Goal: Transaction & Acquisition: Download file/media

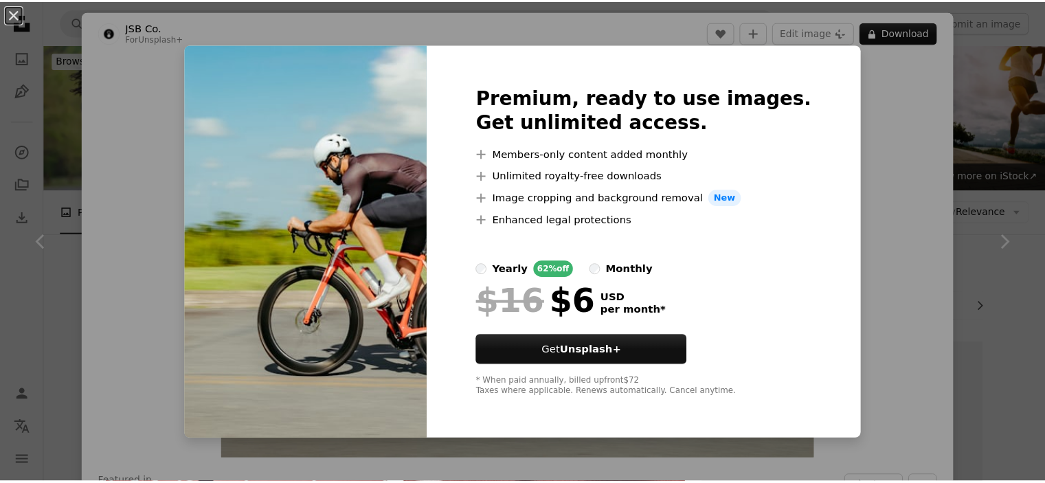
scroll to position [3160, 0]
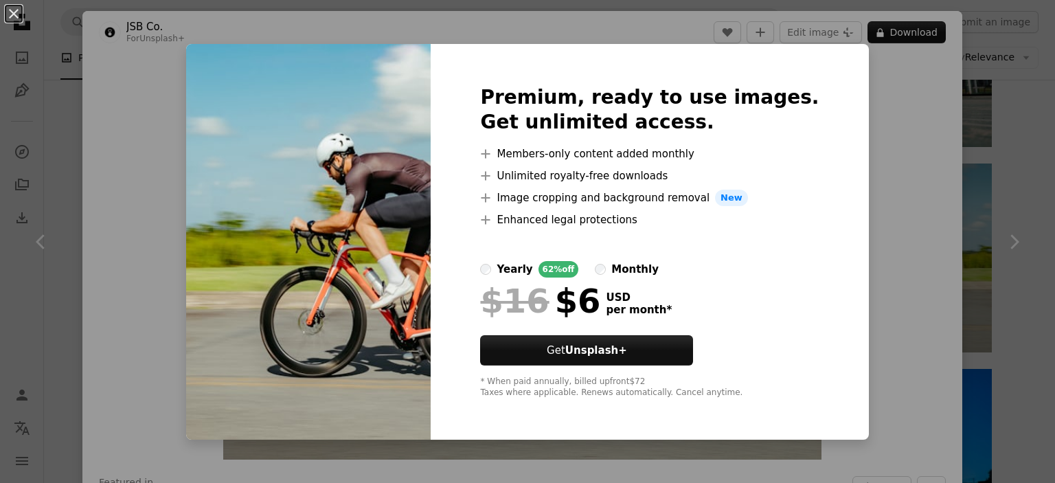
click at [919, 337] on div "An X shape Premium, ready to use images. Get unlimited access. A plus sign Memb…" at bounding box center [527, 241] width 1055 height 483
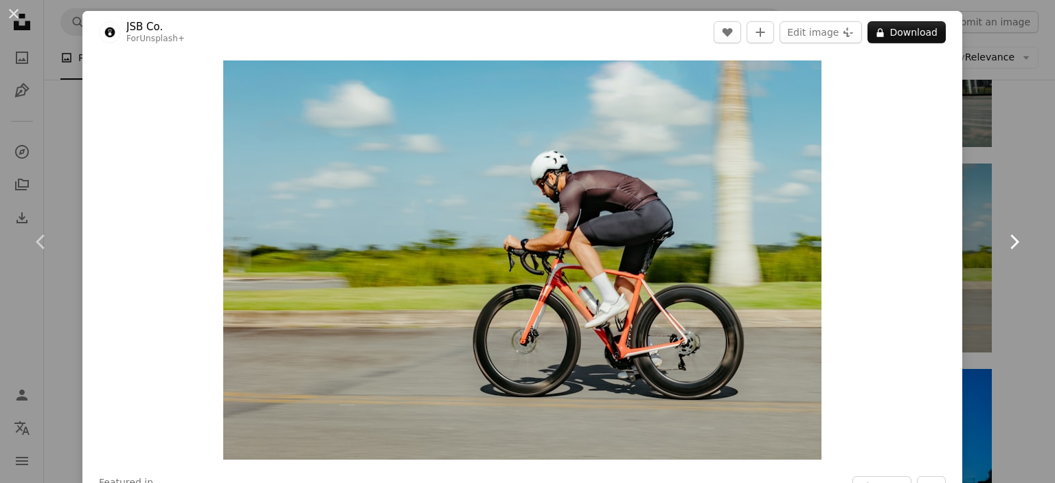
click at [1011, 237] on icon at bounding box center [1015, 241] width 9 height 14
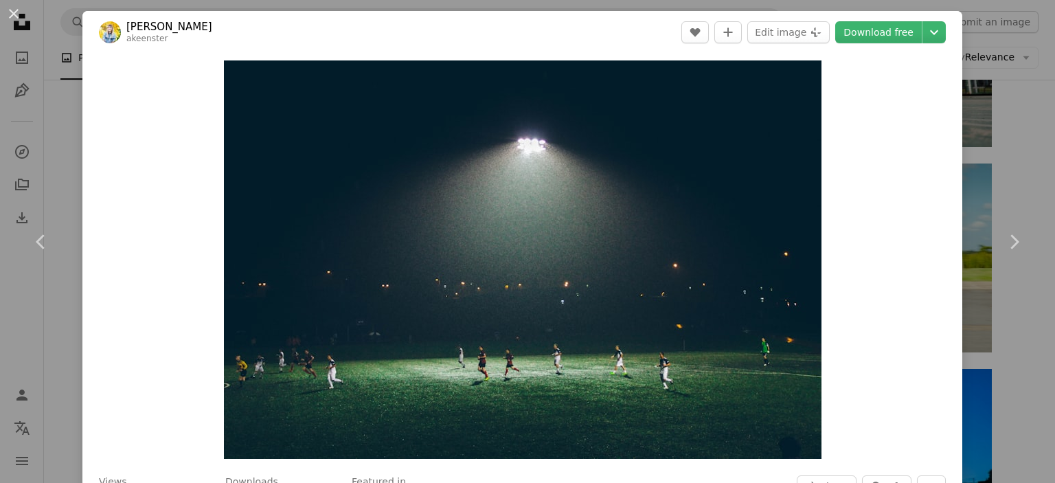
click at [995, 106] on div "An X shape Chevron left Chevron right [PERSON_NAME] akeenster A heart A plus si…" at bounding box center [527, 241] width 1055 height 483
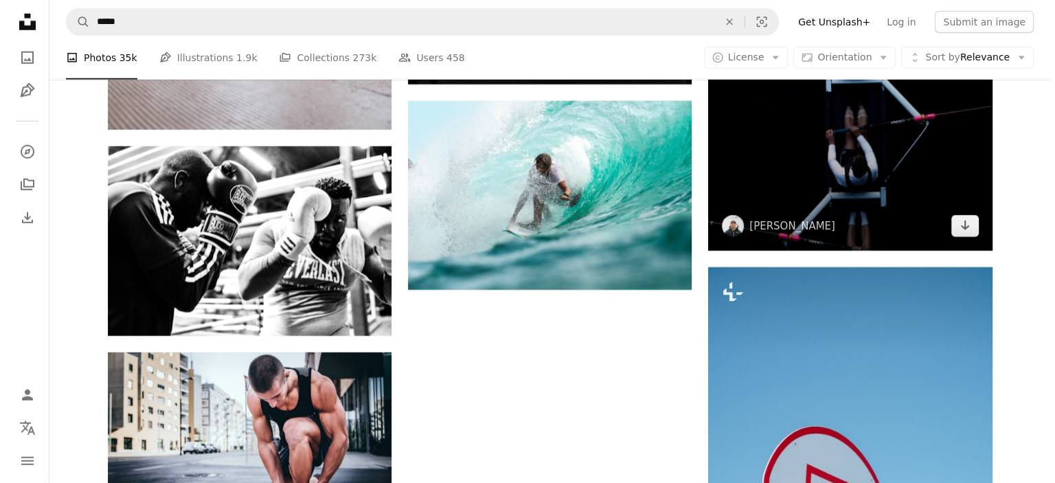
scroll to position [3916, 0]
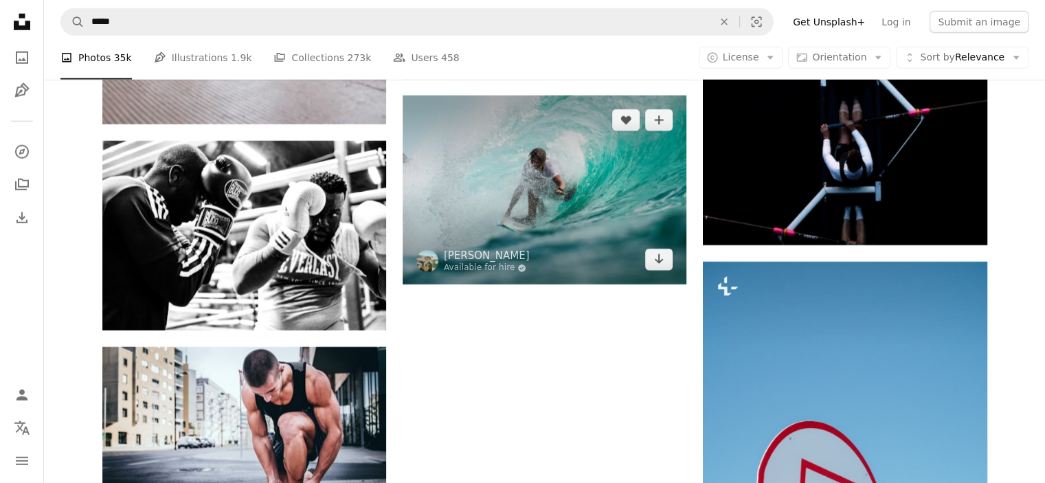
click at [601, 169] on img at bounding box center [545, 189] width 284 height 189
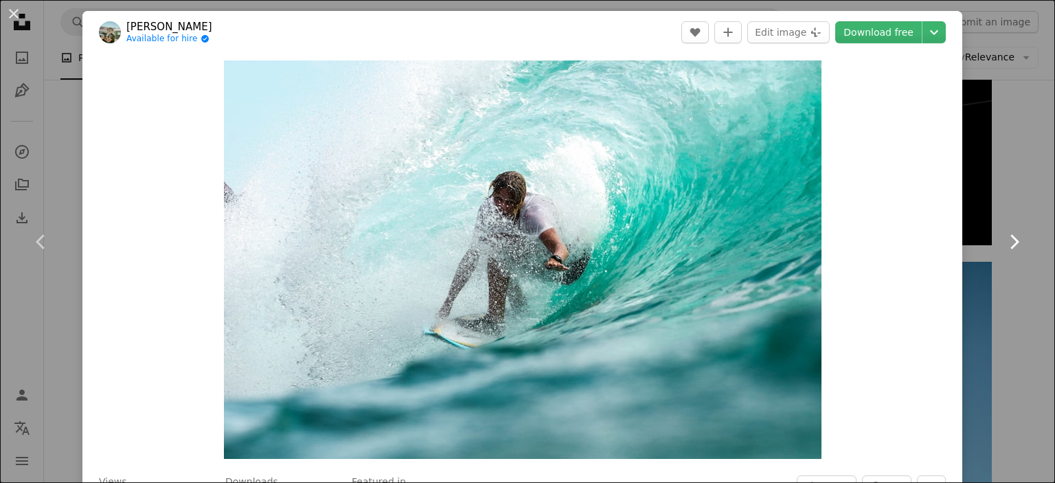
click at [1025, 255] on link "Chevron right" at bounding box center [1014, 242] width 82 height 132
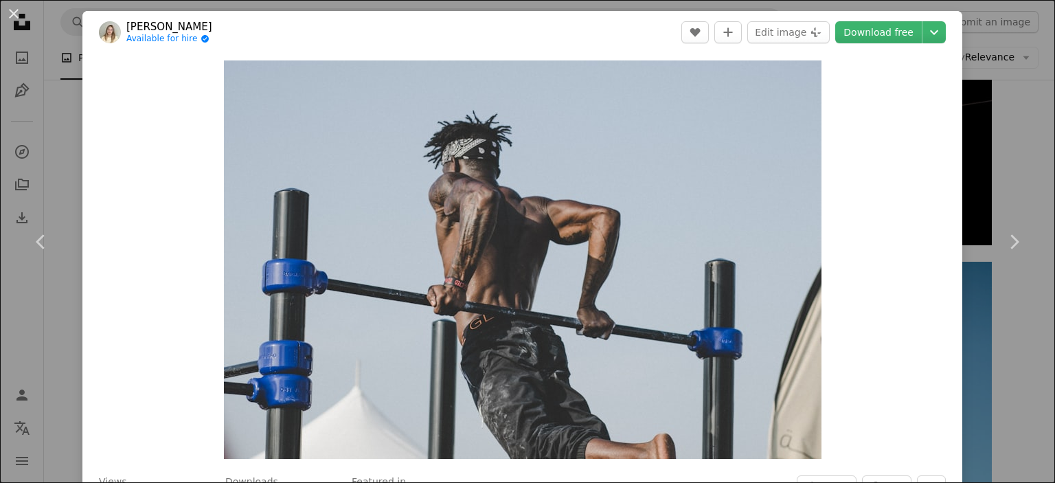
drag, startPoint x: 1020, startPoint y: 142, endPoint x: 1011, endPoint y: 142, distance: 9.0
click at [1017, 142] on div "An X shape Chevron left Chevron right [PERSON_NAME] Available for hire A checkm…" at bounding box center [527, 241] width 1055 height 483
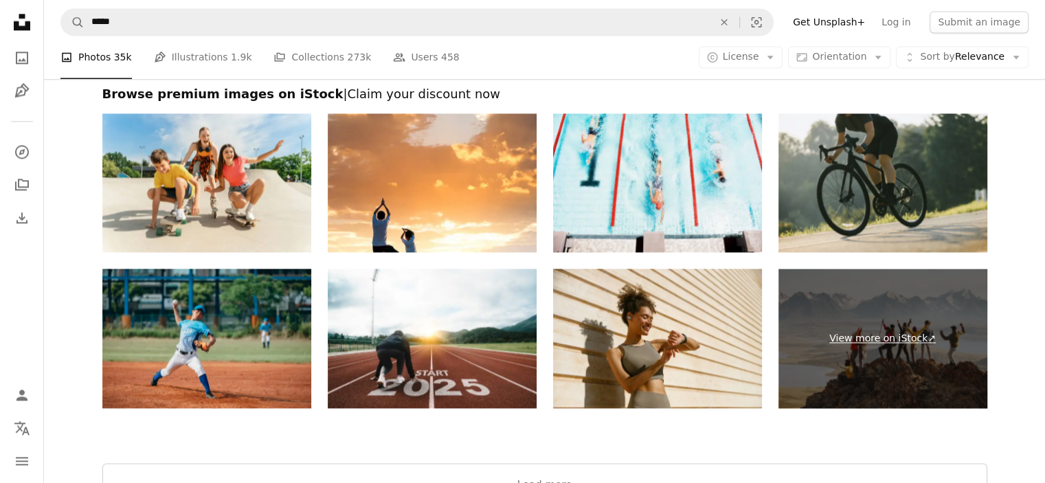
scroll to position [7145, 0]
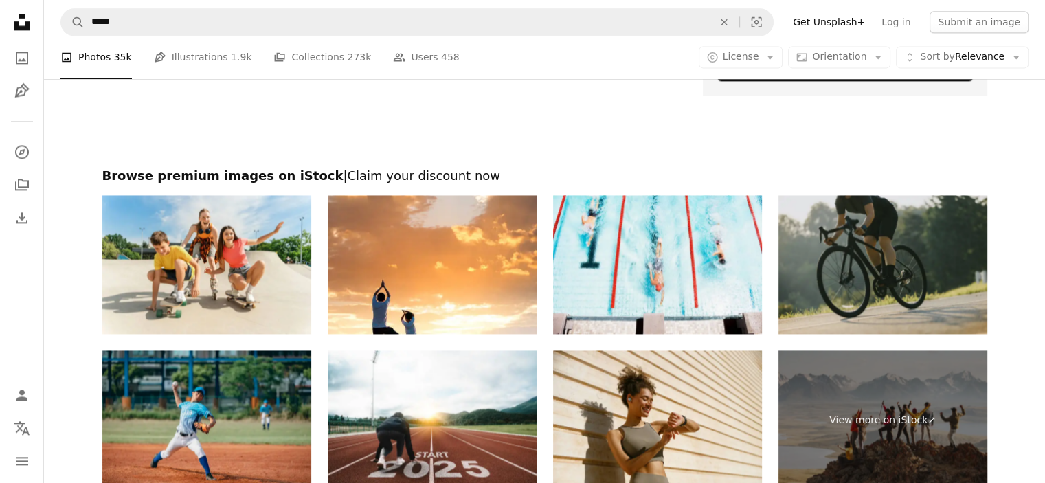
click at [891, 265] on img at bounding box center [882, 264] width 209 height 139
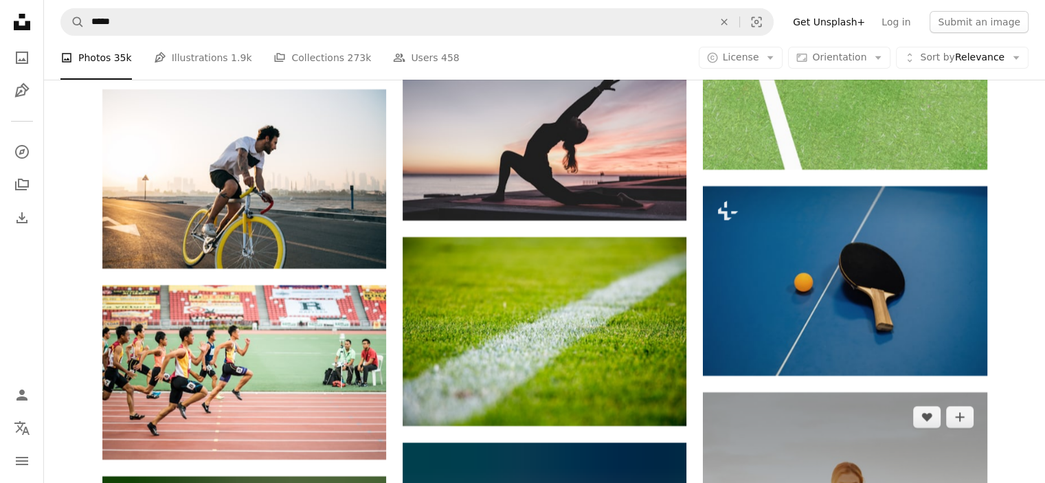
scroll to position [5222, 0]
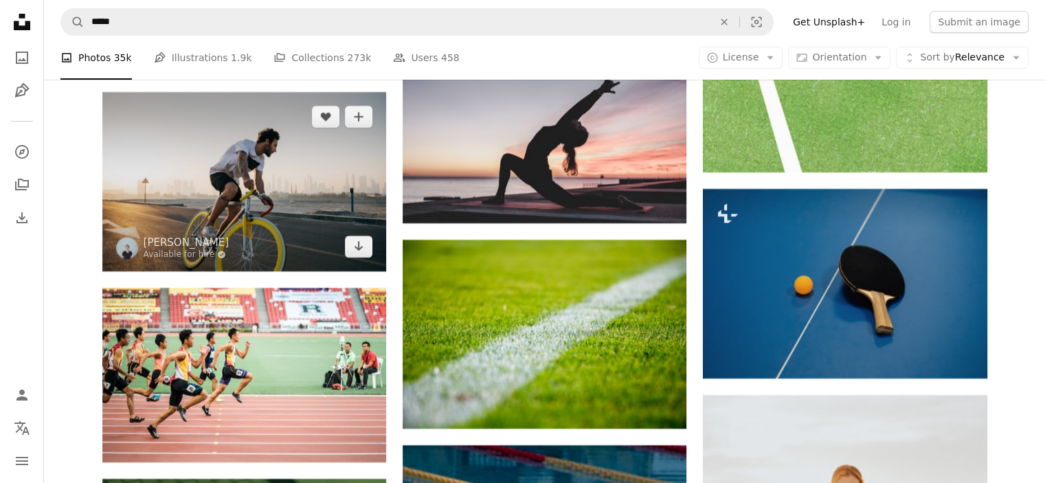
click at [267, 181] on img at bounding box center [244, 181] width 284 height 179
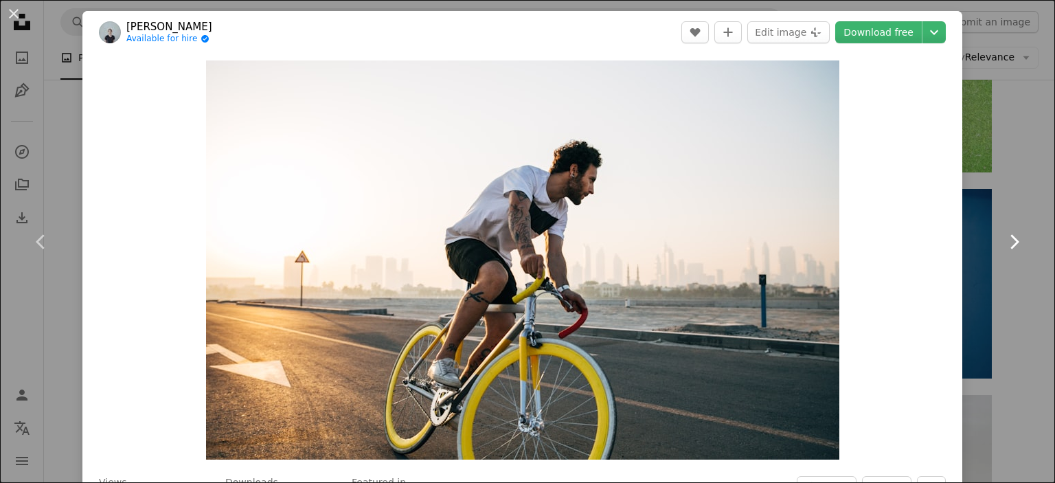
click at [995, 182] on link "Chevron right" at bounding box center [1014, 242] width 82 height 132
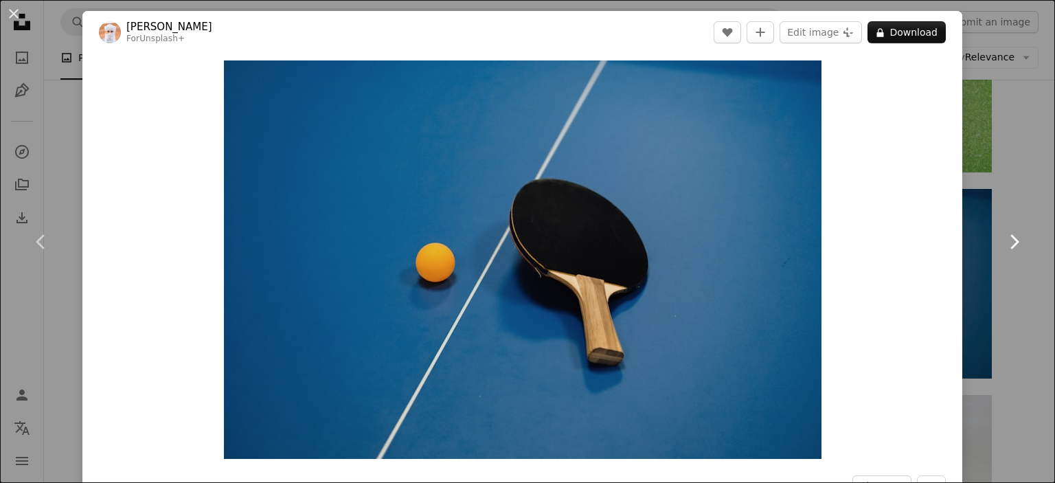
click at [1025, 179] on link "Chevron right" at bounding box center [1014, 242] width 82 height 132
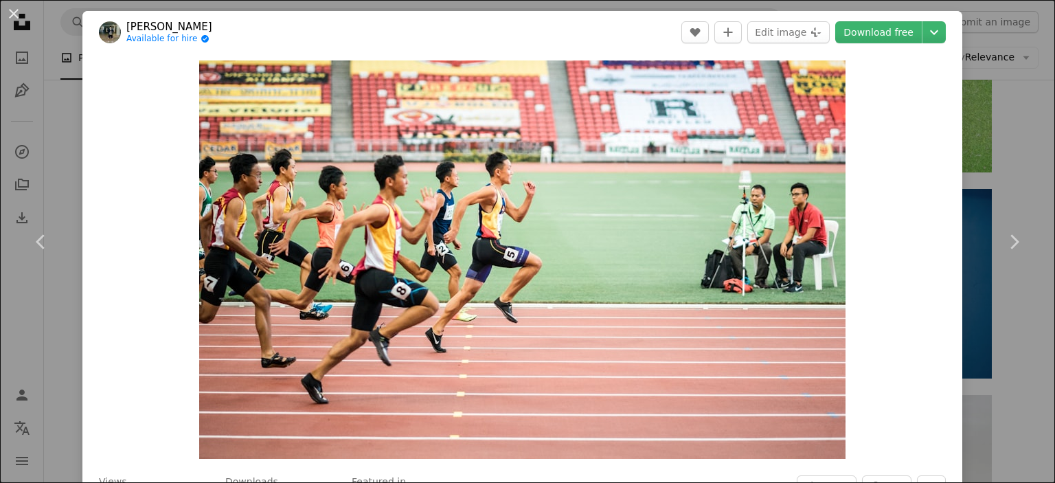
click at [1001, 362] on div "An X shape Chevron left Chevron right [PERSON_NAME] Available for hire A checkm…" at bounding box center [527, 241] width 1055 height 483
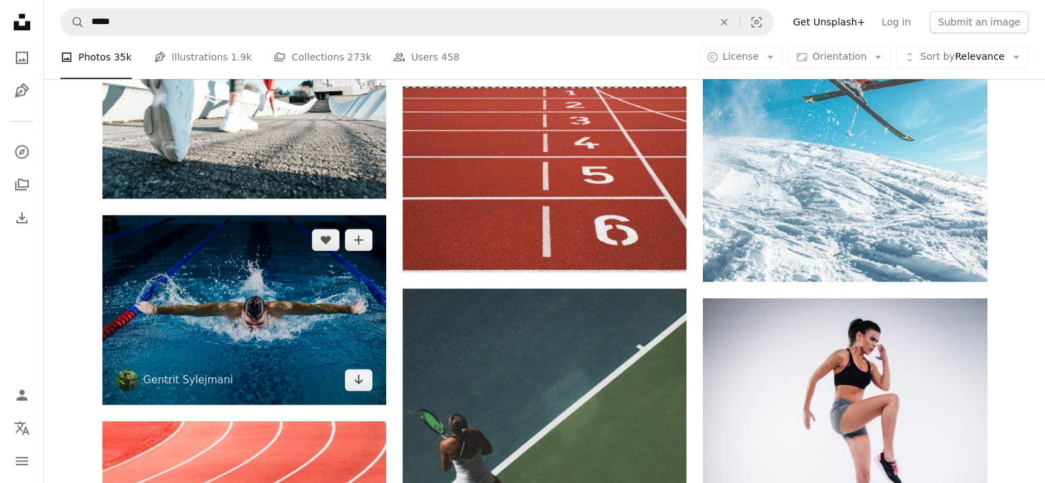
scroll to position [962, 0]
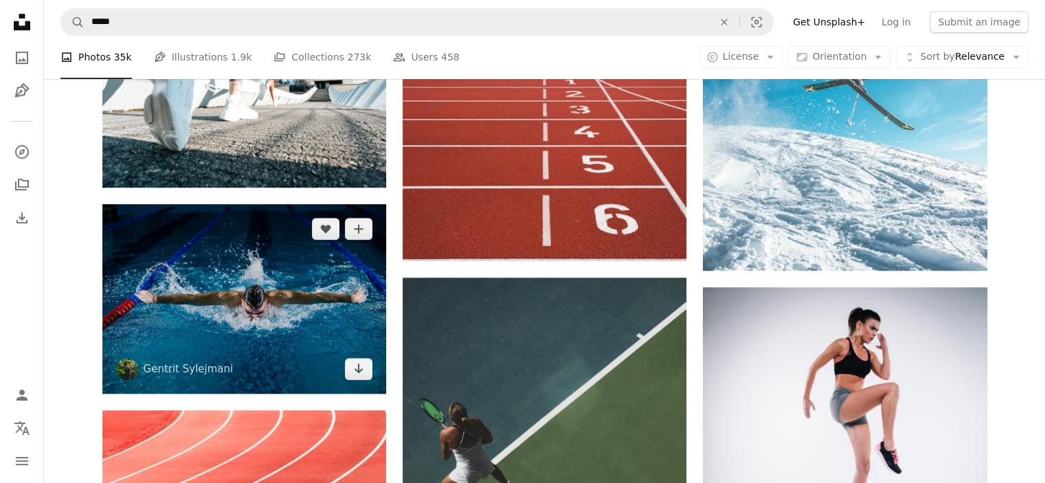
click at [269, 274] on img at bounding box center [244, 298] width 284 height 189
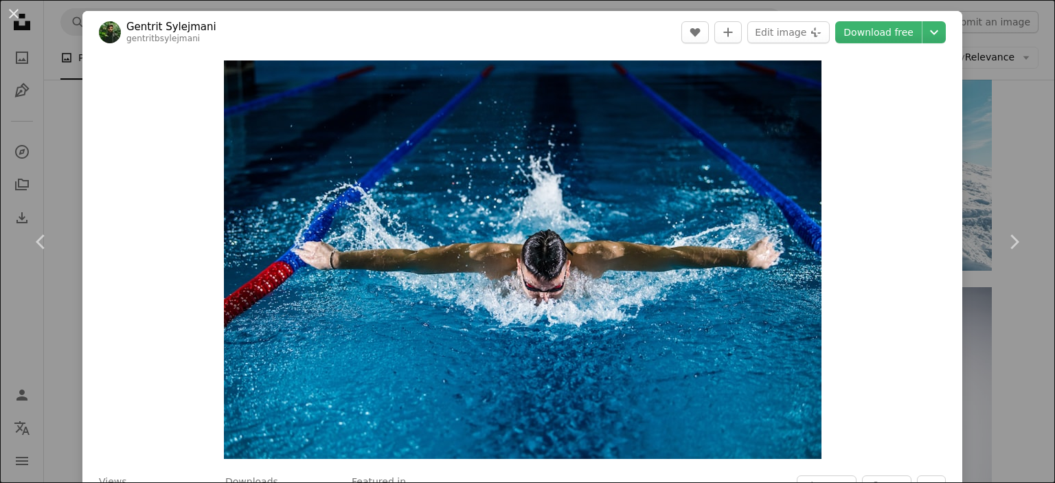
click at [1011, 137] on div "An X shape Chevron left Chevron right Gentrit Sylejmani gentritbsylejmani A hea…" at bounding box center [527, 241] width 1055 height 483
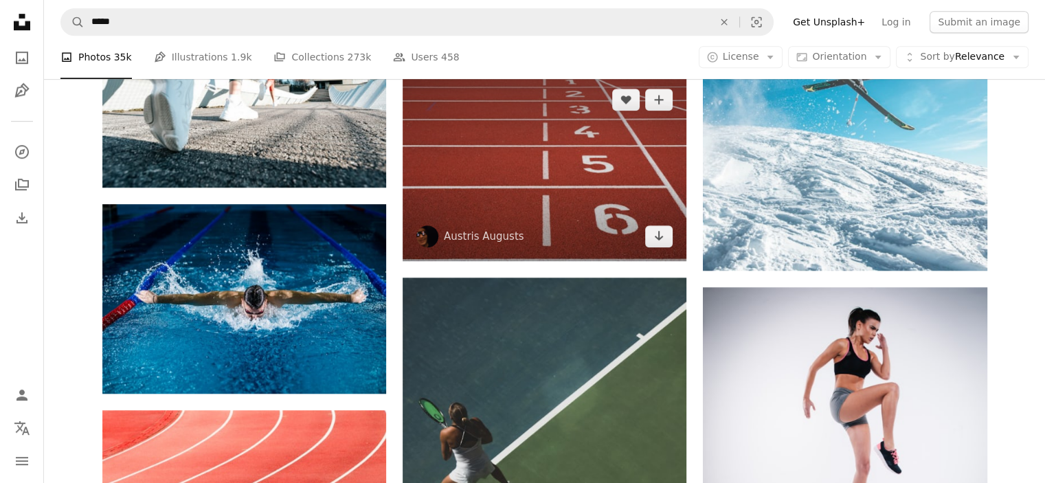
scroll to position [824, 0]
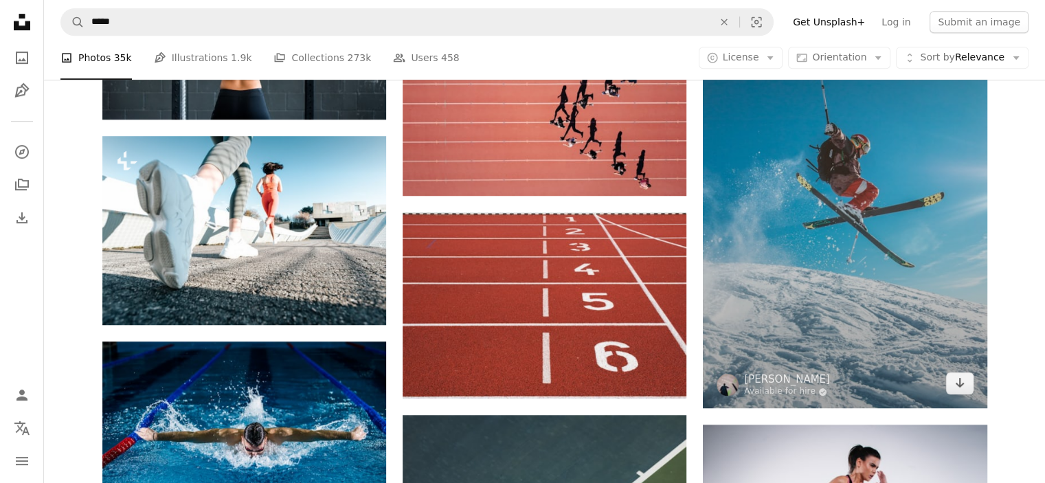
click at [848, 192] on img at bounding box center [845, 155] width 284 height 505
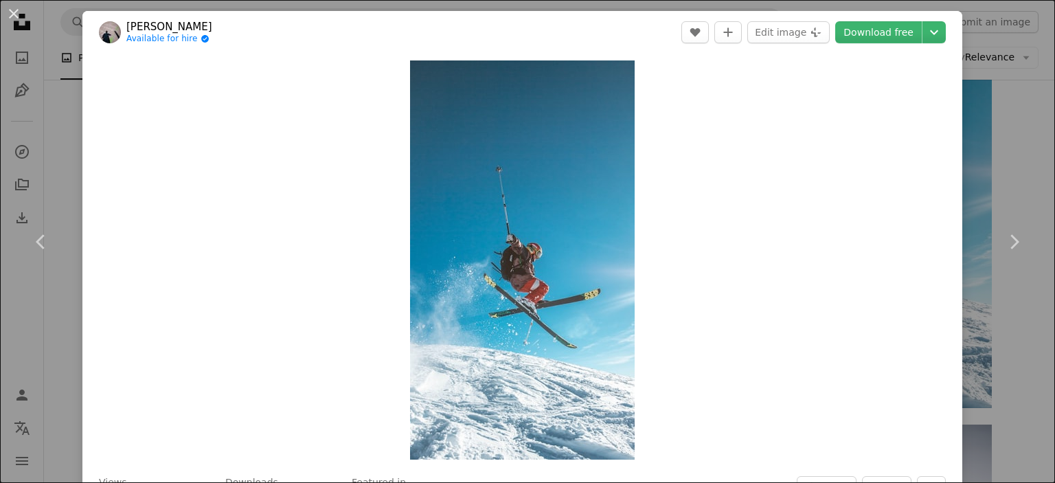
drag, startPoint x: 1013, startPoint y: 172, endPoint x: 1003, endPoint y: 167, distance: 10.8
click at [1013, 171] on div "An X shape Chevron left Chevron right [PERSON_NAME] Available for hire A checkm…" at bounding box center [527, 241] width 1055 height 483
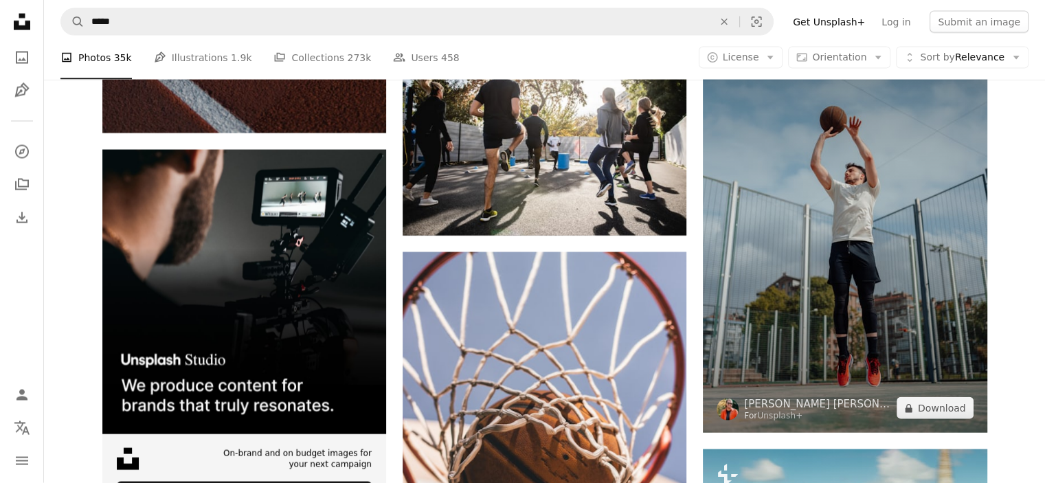
scroll to position [2886, 0]
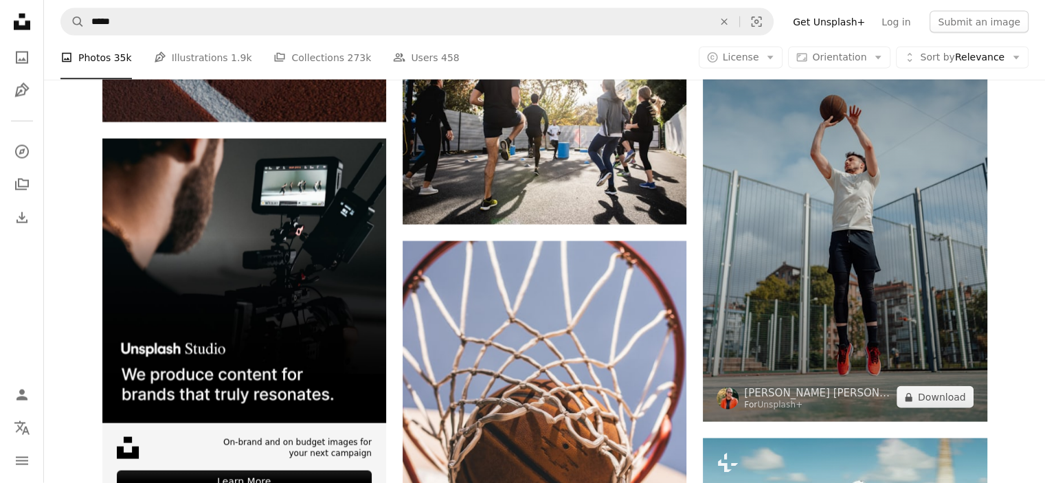
click at [800, 164] on img at bounding box center [845, 209] width 284 height 426
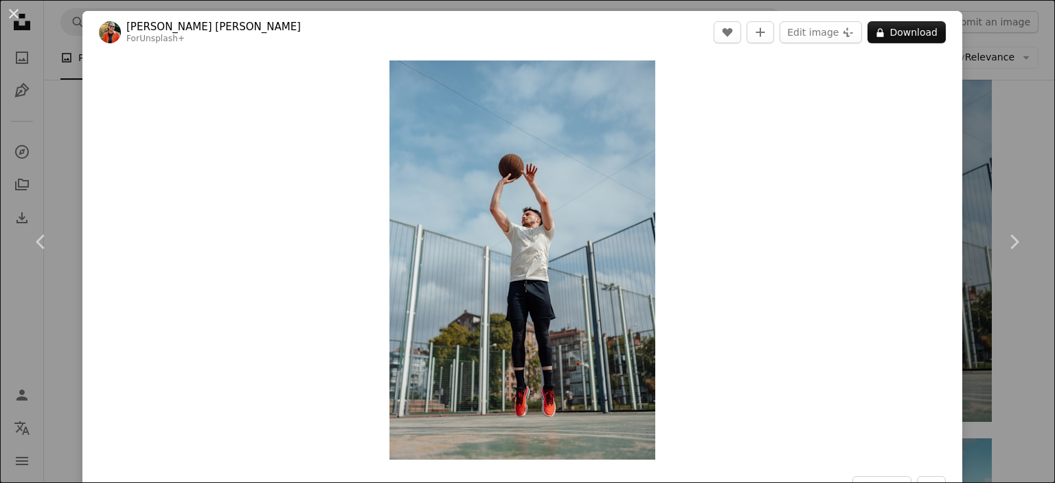
click at [987, 118] on div "An X shape Chevron left Chevron right [PERSON_NAME] [PERSON_NAME] For Unsplash+…" at bounding box center [527, 241] width 1055 height 483
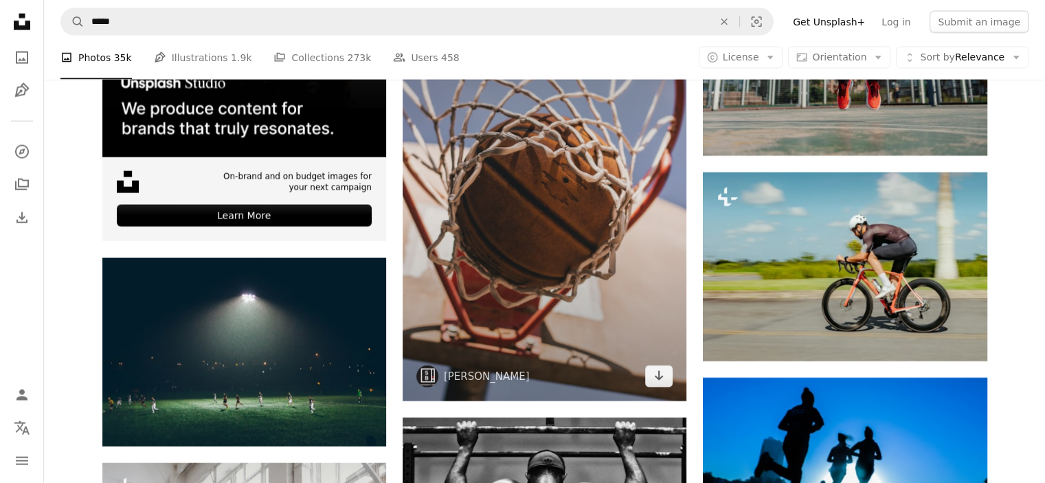
scroll to position [3160, 0]
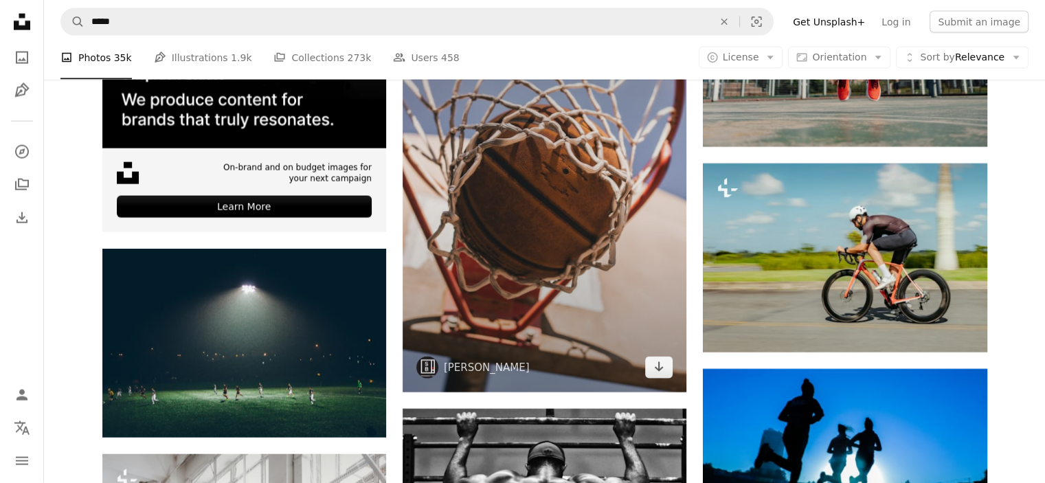
click at [591, 161] on img at bounding box center [545, 179] width 284 height 426
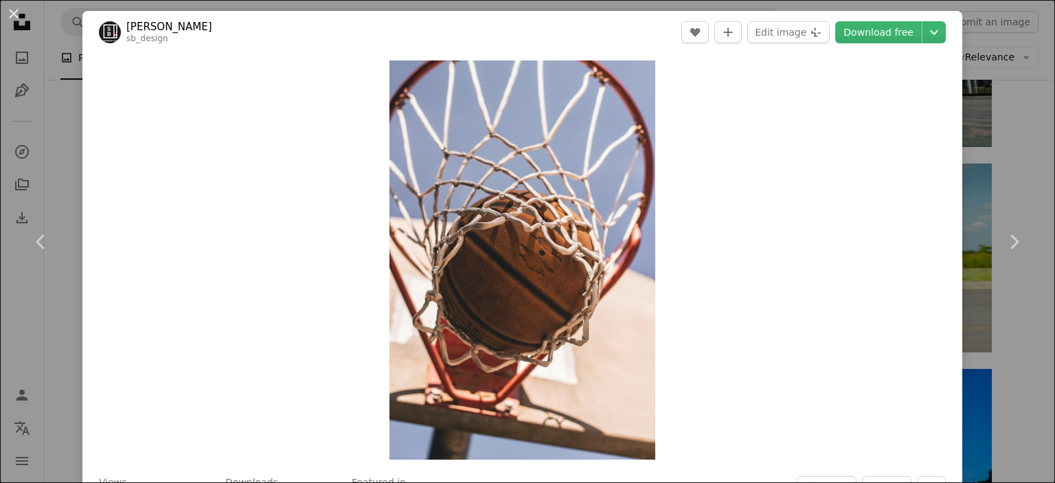
click at [1017, 153] on div "An X shape Chevron left Chevron right [PERSON_NAME] sb_design A heart A plus si…" at bounding box center [527, 241] width 1055 height 483
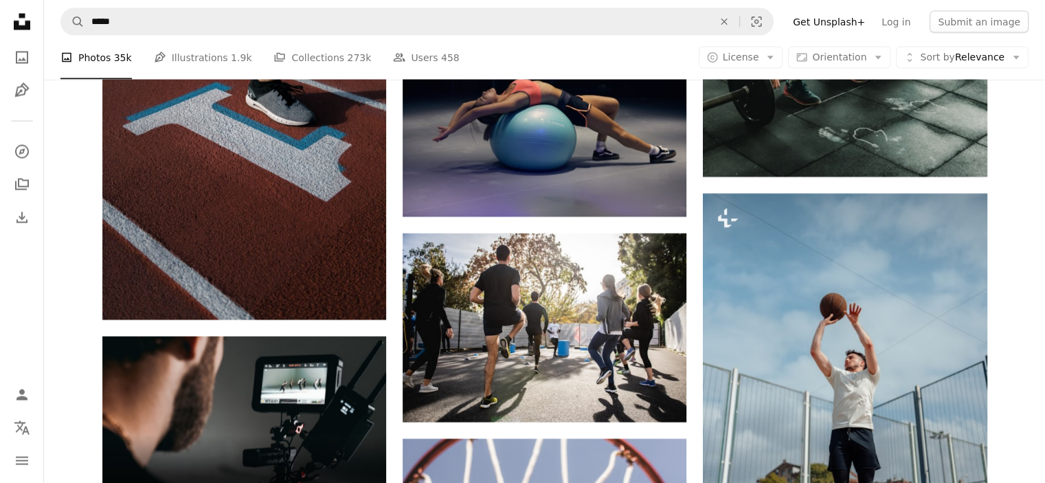
scroll to position [2679, 0]
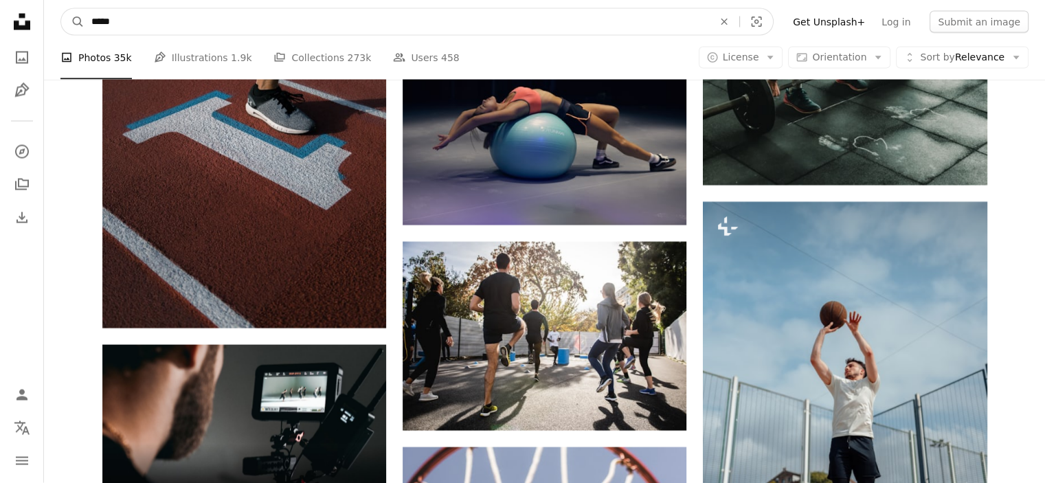
click at [150, 21] on input "*****" at bounding box center [397, 22] width 625 height 26
type input "**********"
click button "A magnifying glass" at bounding box center [72, 22] width 23 height 26
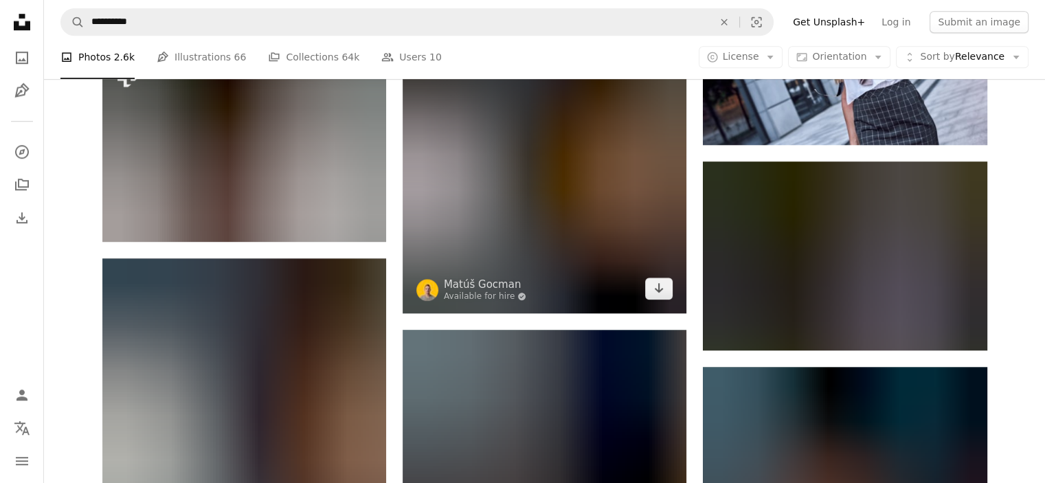
scroll to position [1031, 0]
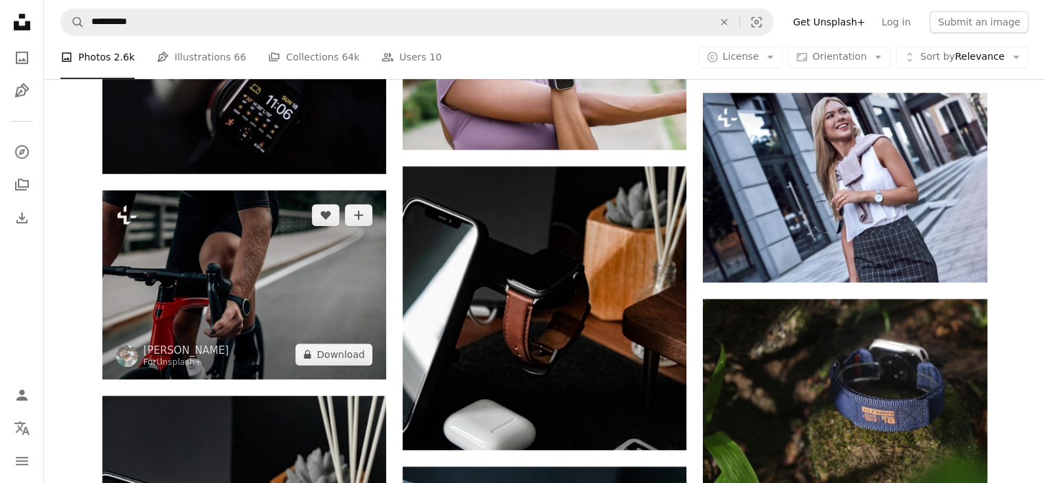
click at [246, 237] on img at bounding box center [244, 284] width 284 height 189
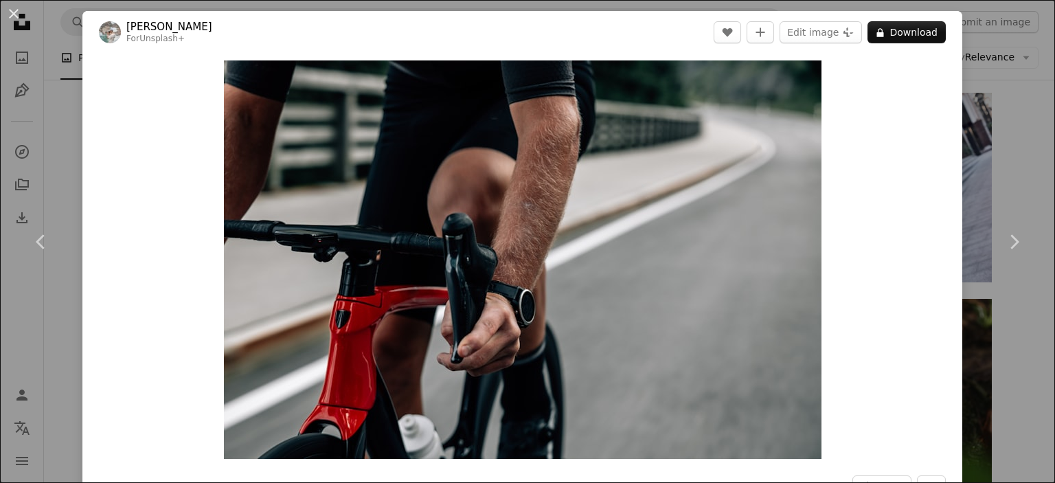
click at [989, 150] on div "An X shape Chevron left Chevron right [PERSON_NAME] For Unsplash+ A heart A plu…" at bounding box center [527, 241] width 1055 height 483
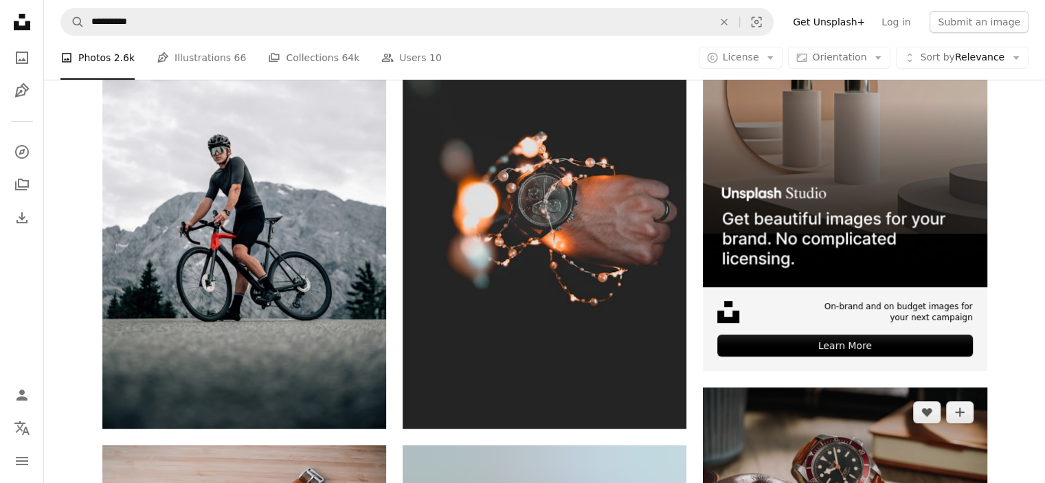
scroll to position [275, 0]
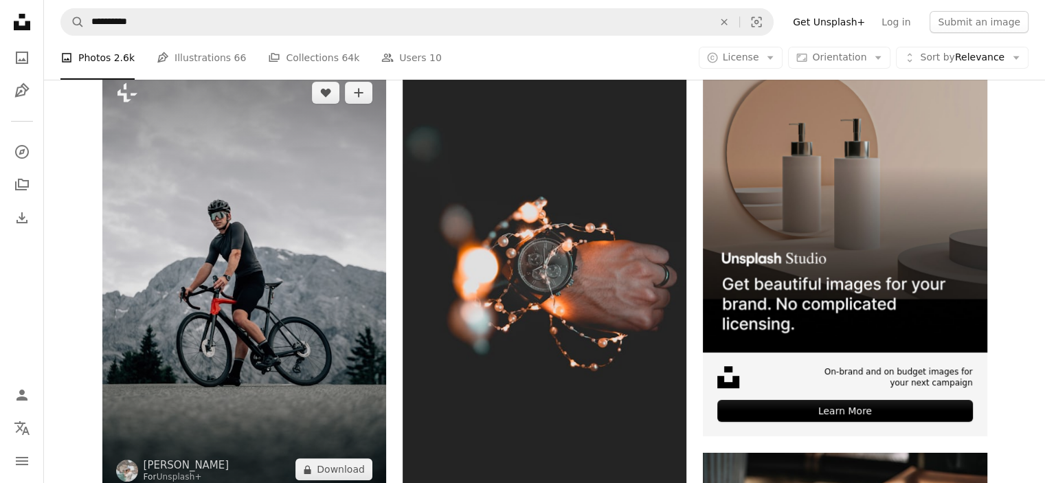
click at [301, 245] on img at bounding box center [244, 281] width 284 height 426
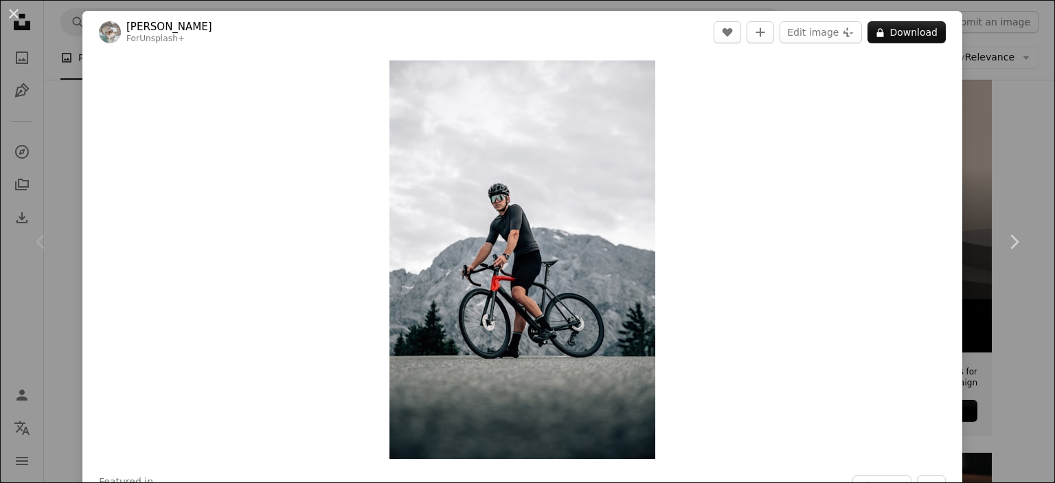
click at [967, 144] on div "An X shape Chevron left Chevron right [PERSON_NAME] For Unsplash+ A heart A plu…" at bounding box center [527, 241] width 1055 height 483
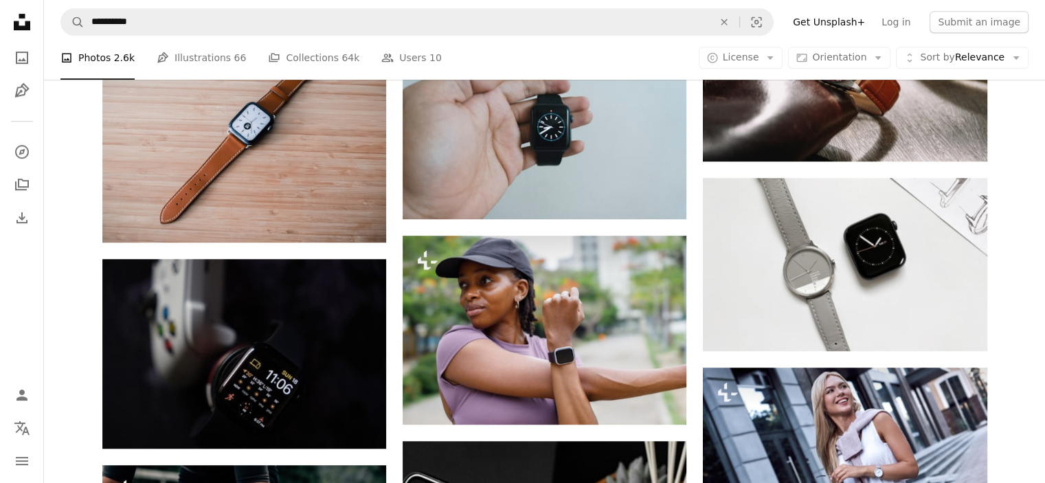
scroll to position [412, 0]
